Goal: Task Accomplishment & Management: Use online tool/utility

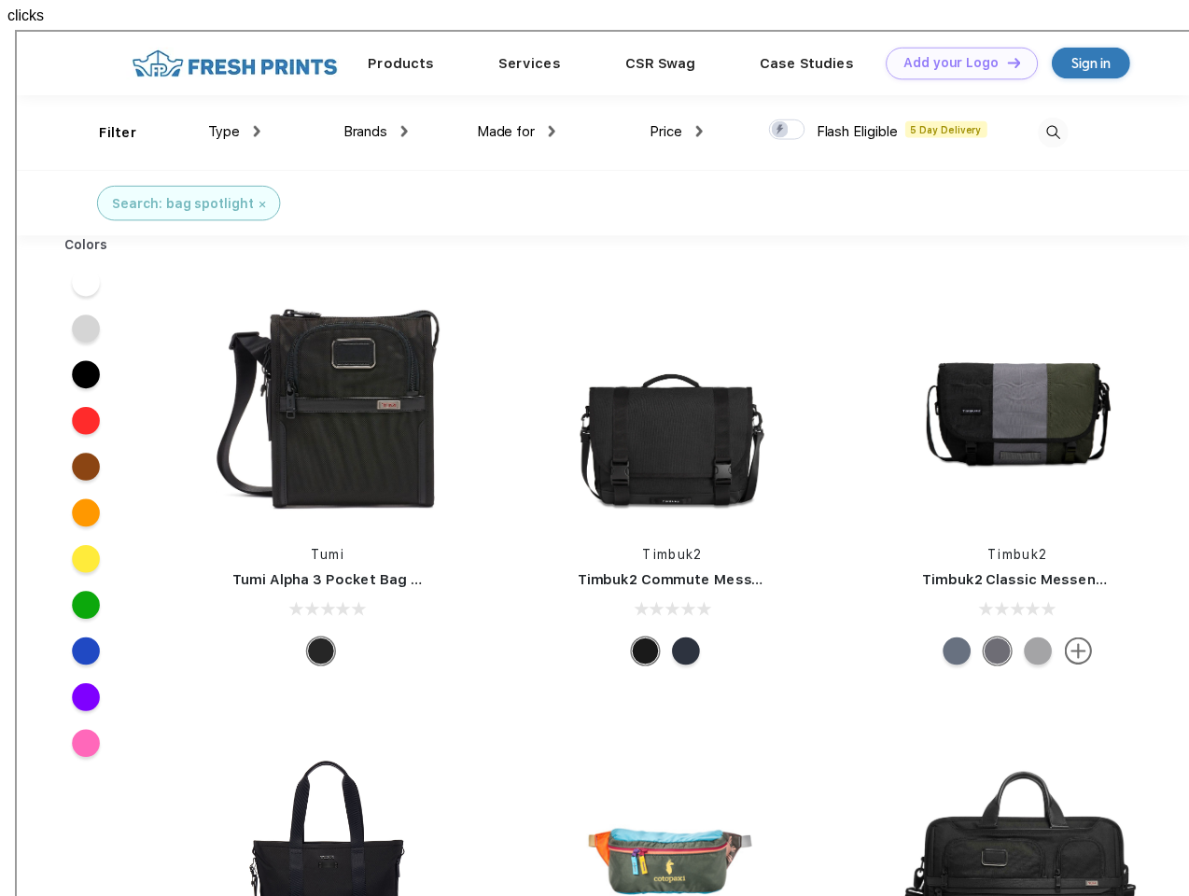
click at [950, 32] on link "Add your Logo Design Tool" at bounding box center [957, 32] width 154 height 33
click at [0, 0] on div "Design Tool" at bounding box center [0, 0] width 0 height 0
click at [1001, 31] on link "Add your Logo Design Tool" at bounding box center [957, 32] width 154 height 33
click at [90, 102] on div "Filter" at bounding box center [102, 101] width 38 height 21
click at [220, 101] on span "Type" at bounding box center [209, 100] width 33 height 17
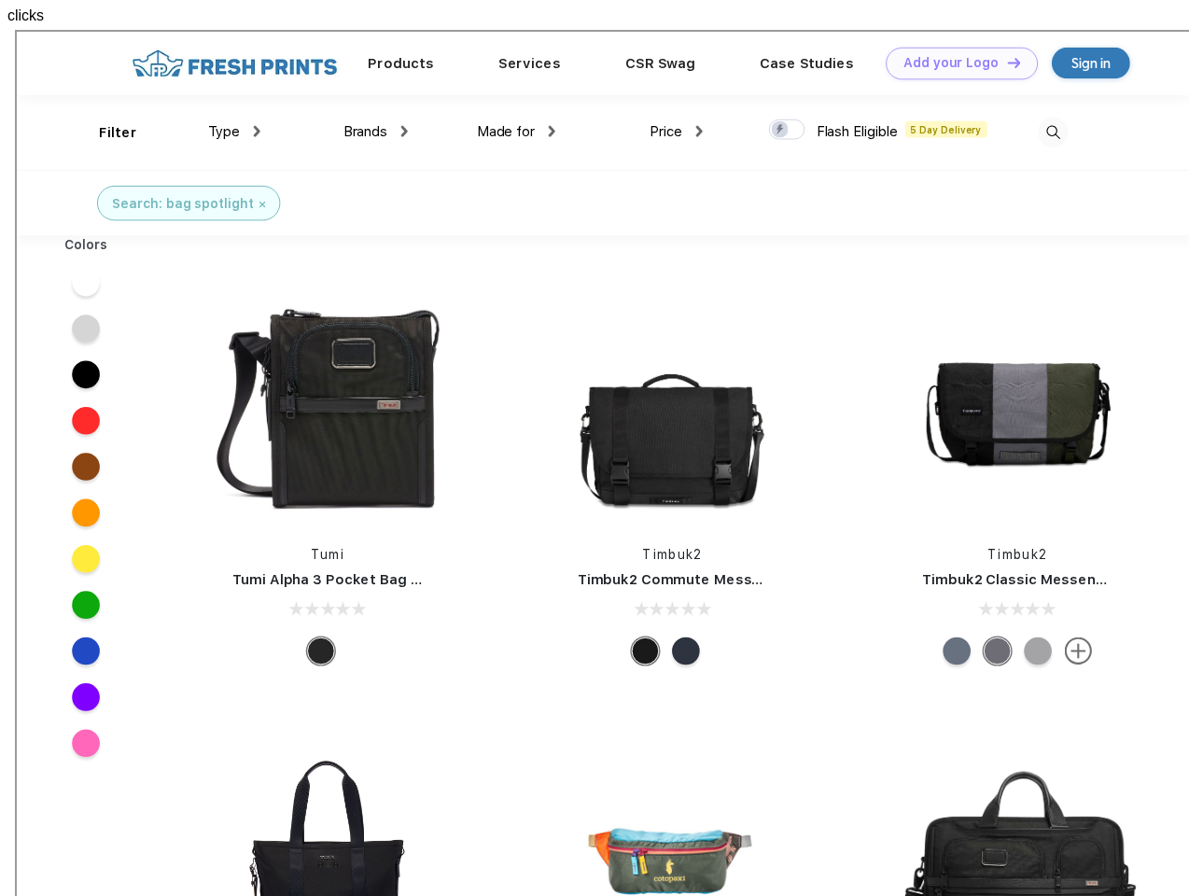
click at [363, 101] on span "Brands" at bounding box center [352, 100] width 45 height 17
click at [506, 101] on span "Made for" at bounding box center [495, 100] width 59 height 17
click at [668, 101] on span "Price" at bounding box center [657, 100] width 33 height 17
click at [780, 100] on div at bounding box center [779, 99] width 36 height 21
click at [774, 100] on input "checkbox" at bounding box center [767, 94] width 12 height 12
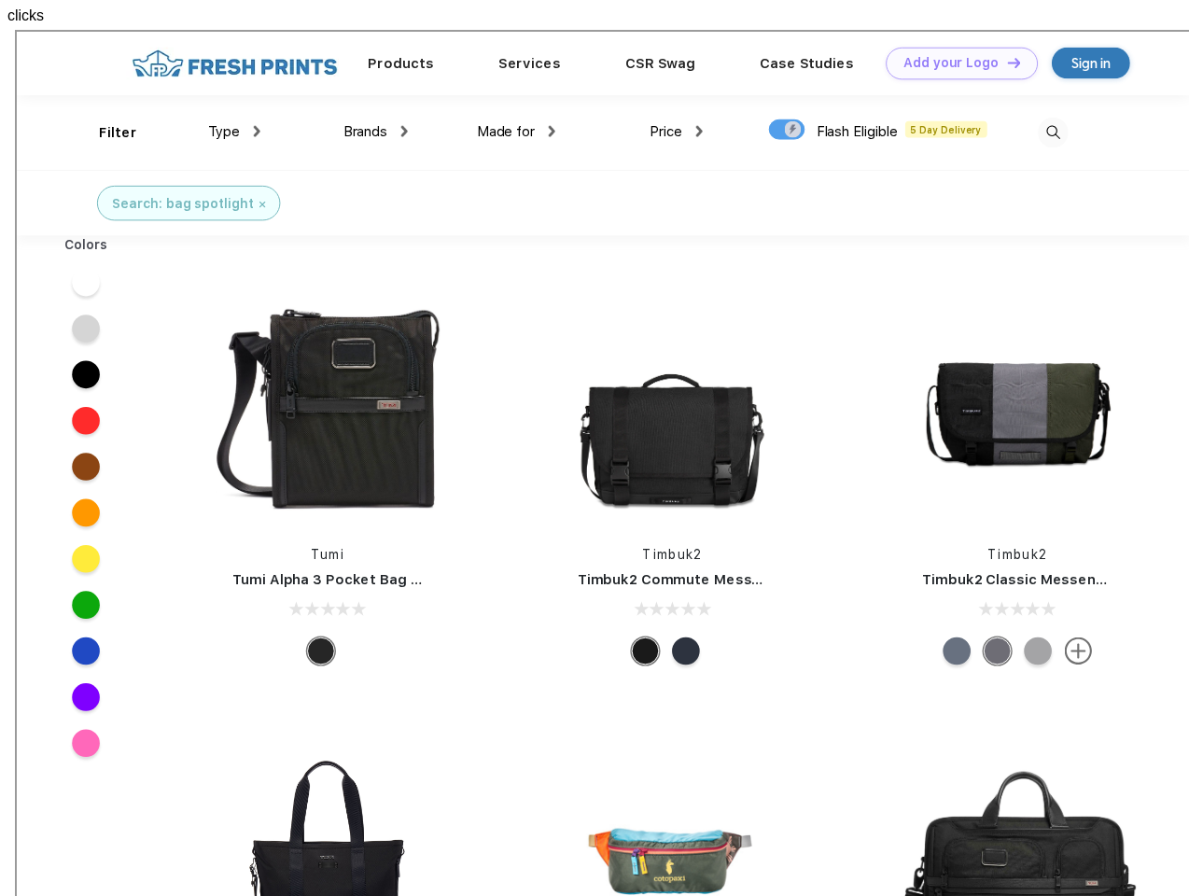
click at [1049, 102] on img at bounding box center [1049, 102] width 31 height 31
